Goal: Information Seeking & Learning: Learn about a topic

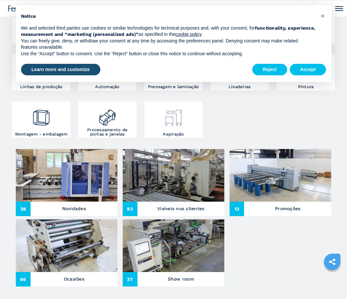
scroll to position [156, 0]
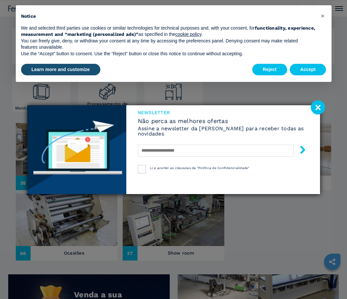
click at [103, 96] on div "Newsletter Não perca as melhores ofertas Assine a newsletter da Ferwood para re…" at bounding box center [173, 149] width 347 height 299
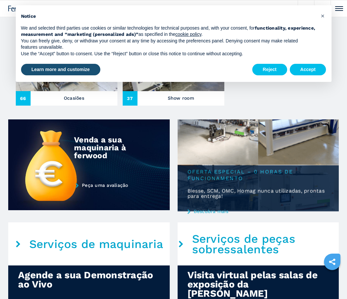
scroll to position [296, 0]
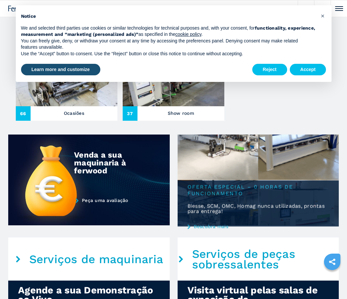
click at [245, 191] on span "Oferta especial – 0 horas de funcionamento" at bounding box center [258, 188] width 161 height 16
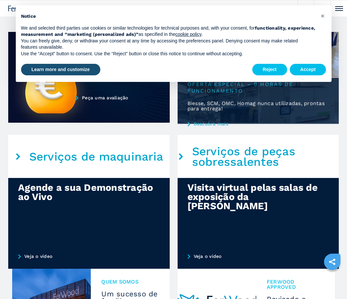
scroll to position [337, 0]
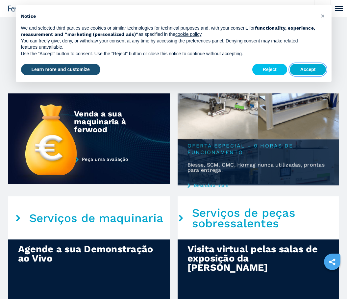
click at [305, 68] on button "Accept" at bounding box center [308, 70] width 36 height 12
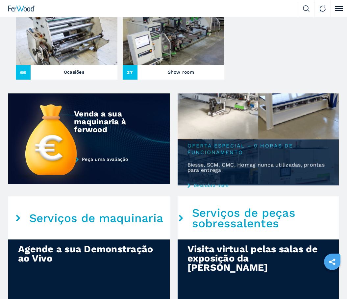
click at [233, 147] on span "Oferta especial – 0 horas de funcionamento" at bounding box center [258, 147] width 161 height 16
click at [224, 120] on img at bounding box center [258, 138] width 161 height 91
click at [223, 159] on div "Oferta especial – 0 horas de funcionamento Biesse, SCM, OMC, Homag nunca utiliz…" at bounding box center [258, 162] width 161 height 46
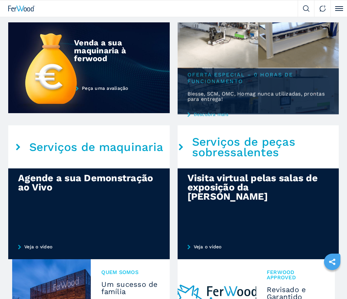
scroll to position [427, 0]
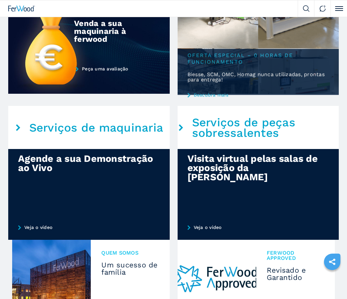
click at [206, 93] on link "Descubra mais" at bounding box center [258, 94] width 161 height 5
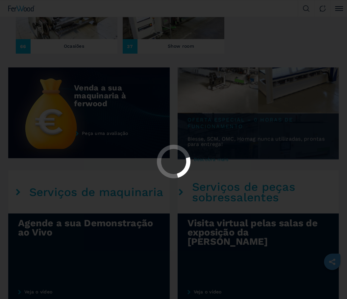
scroll to position [362, 0]
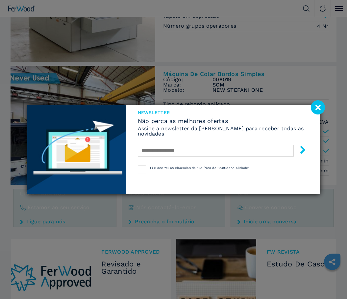
scroll to position [641, 0]
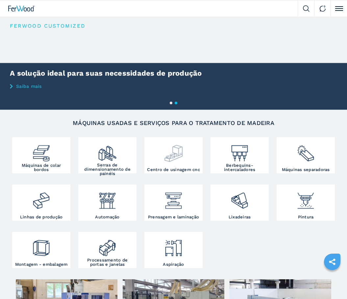
click at [165, 157] on img at bounding box center [173, 151] width 19 height 24
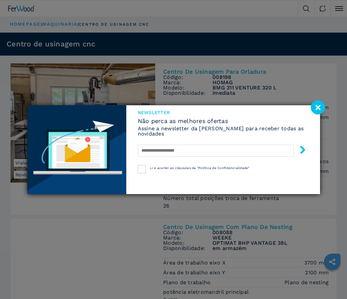
click at [317, 106] on image at bounding box center [318, 107] width 14 height 14
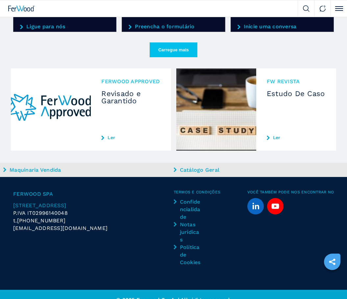
scroll to position [1225, 0]
